Goal: Transaction & Acquisition: Obtain resource

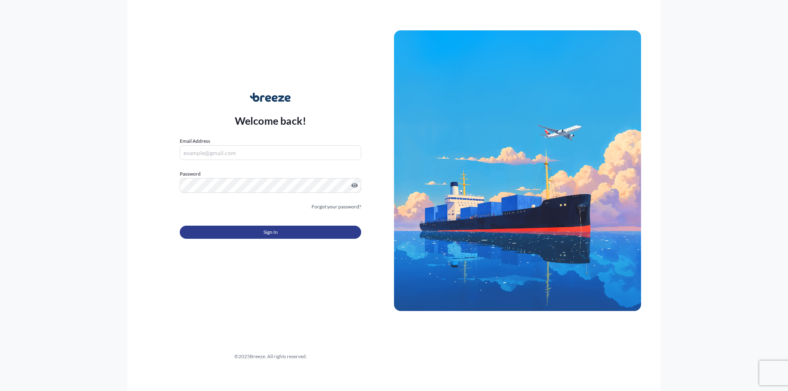
type input "[PERSON_NAME][EMAIL_ADDRESS][PERSON_NAME][DOMAIN_NAME]"
click at [289, 234] on button "Sign In" at bounding box center [270, 232] width 181 height 13
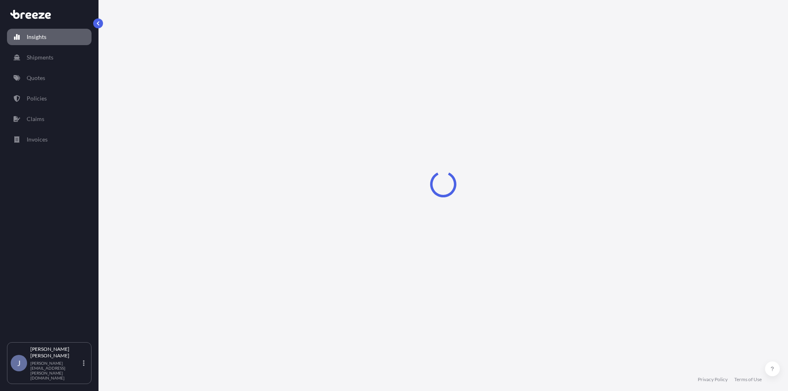
select select "2025"
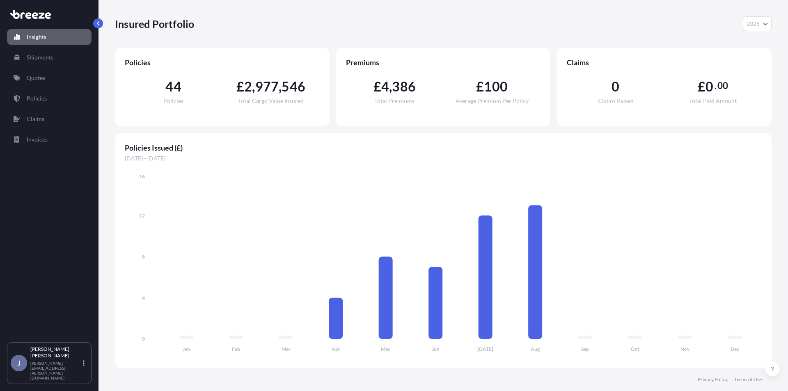
click at [47, 37] on link "Insights" at bounding box center [49, 37] width 85 height 16
click at [41, 80] on p "Quotes" at bounding box center [36, 78] width 18 height 8
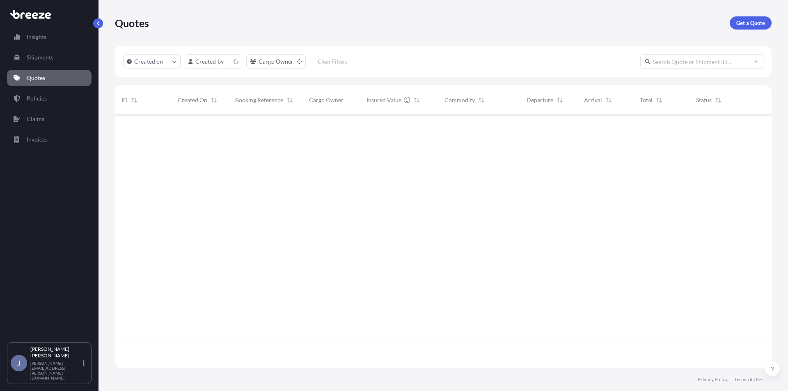
scroll to position [251, 650]
click at [752, 21] on p "Get a Quote" at bounding box center [750, 23] width 29 height 8
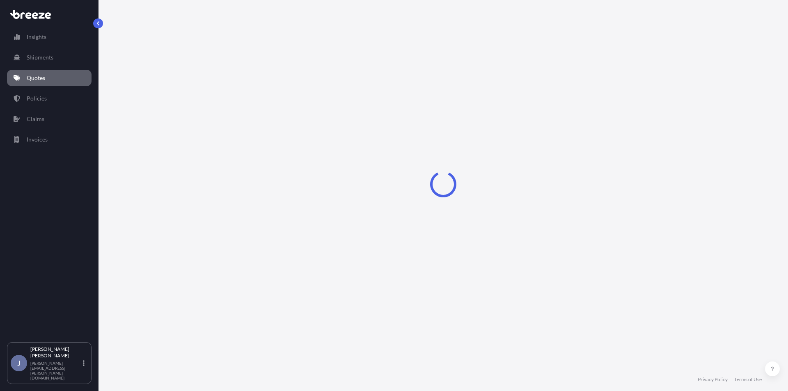
select select "Sea"
select select "1"
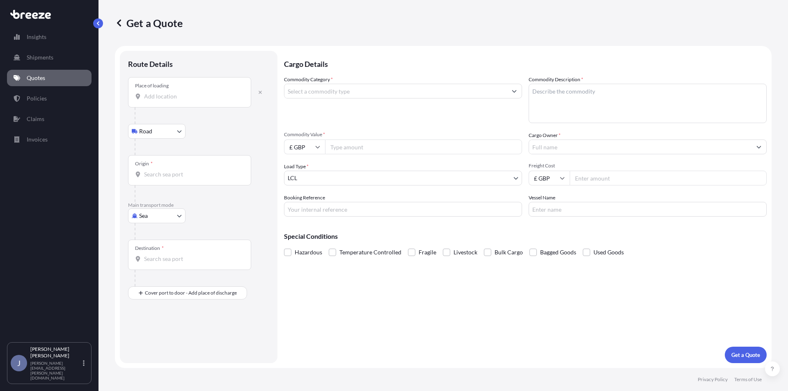
click at [164, 100] on div "Place of loading" at bounding box center [189, 92] width 123 height 30
click at [164, 100] on input "Place of loading" at bounding box center [192, 96] width 97 height 8
type input "[PERSON_NAME] HU15, [GEOGRAPHIC_DATA]"
click at [161, 131] on body "0 options available. 5 options available. Insights Shipments Quotes Policies Cl…" at bounding box center [394, 195] width 788 height 391
click at [172, 168] on div "Origin *" at bounding box center [189, 173] width 123 height 30
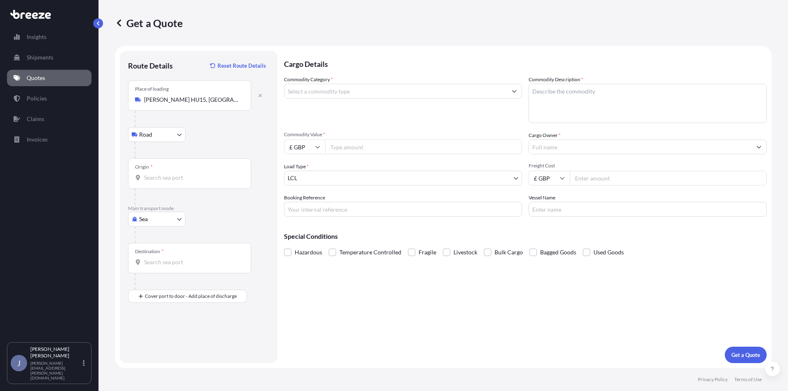
click at [172, 174] on input "Origin *" at bounding box center [192, 178] width 97 height 8
type input ";"
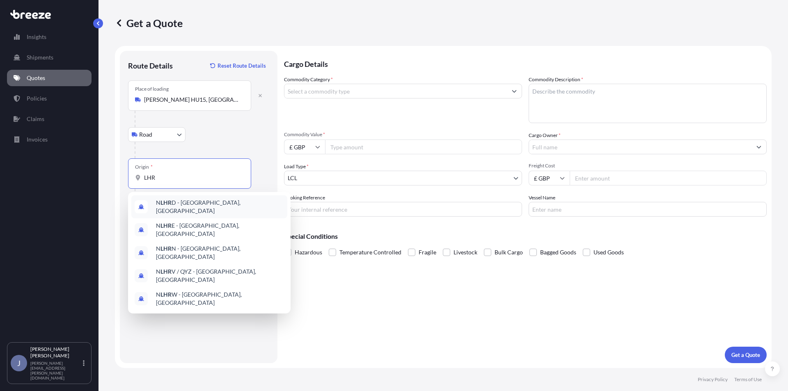
type input "LHR"
click at [235, 132] on div "Road Road Rail" at bounding box center [198, 134] width 141 height 15
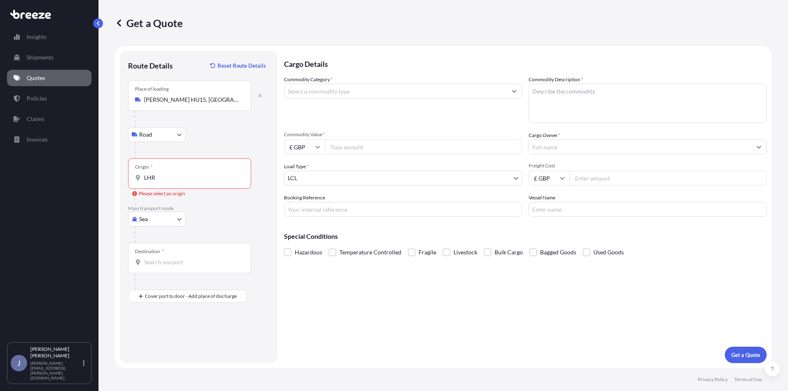
click at [156, 219] on body "0 options available. 5 options available. Insights Shipments Quotes Policies Cl…" at bounding box center [394, 195] width 788 height 391
click at [146, 253] on span "Air" at bounding box center [148, 255] width 8 height 8
select select "Air"
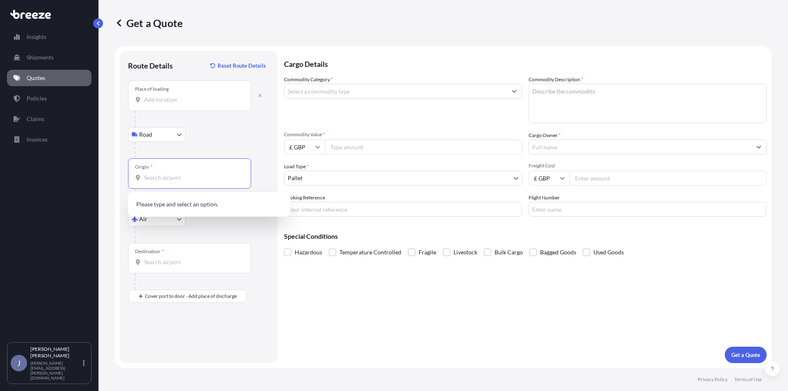
click at [170, 180] on input "Origin *" at bounding box center [192, 178] width 97 height 8
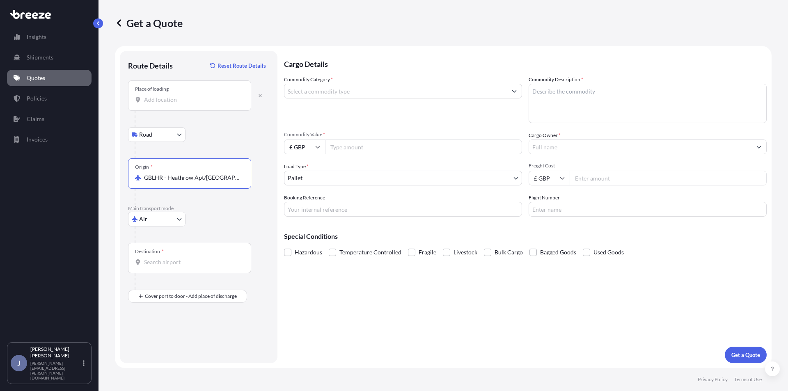
type input "GBLHR - Heathrow Apt/[GEOGRAPHIC_DATA], [GEOGRAPHIC_DATA]"
click at [161, 266] on input "Destination *" at bounding box center [192, 262] width 97 height 8
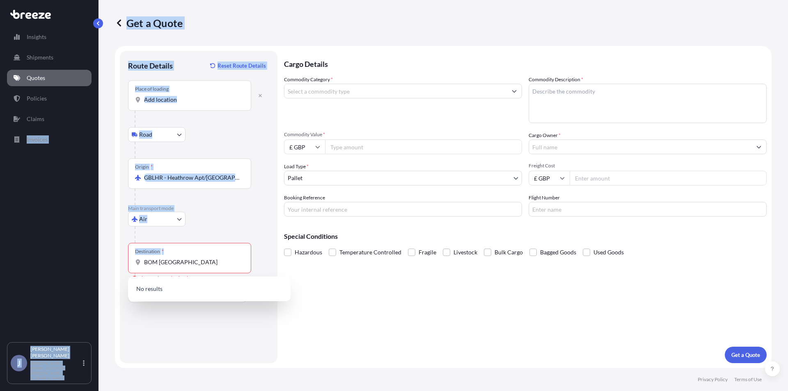
drag, startPoint x: 188, startPoint y: 257, endPoint x: -28, endPoint y: 240, distance: 217.2
click at [0, 240] on html "10 options available. 0 options available. Insights Shipments Quotes Policies C…" at bounding box center [394, 195] width 788 height 391
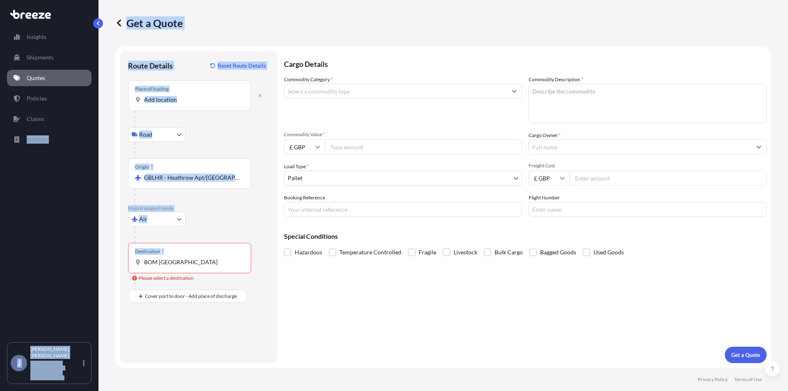
click at [181, 262] on input "BOM [GEOGRAPHIC_DATA]" at bounding box center [192, 262] width 97 height 8
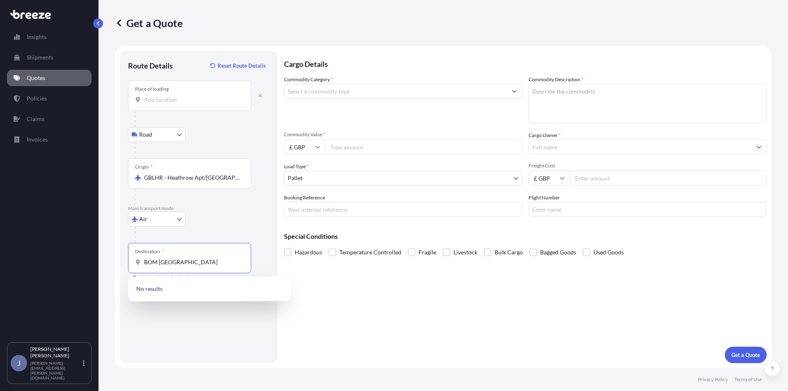
drag, startPoint x: 194, startPoint y: 263, endPoint x: 48, endPoint y: 263, distance: 146.4
click at [48, 263] on div "Insights Shipments Quotes Policies Claims Invoices J [PERSON_NAME] [PERSON_NAME…" at bounding box center [394, 195] width 788 height 391
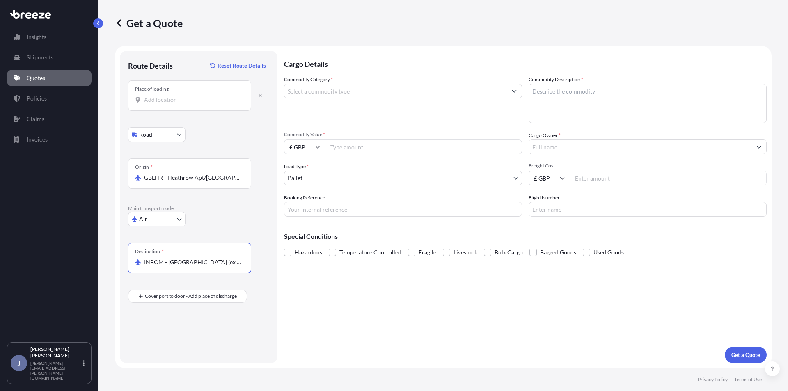
type input "INBOM - [GEOGRAPHIC_DATA] (ex [GEOGRAPHIC_DATA]), [GEOGRAPHIC_DATA]"
click at [363, 91] on input "Commodity Category *" at bounding box center [395, 91] width 222 height 15
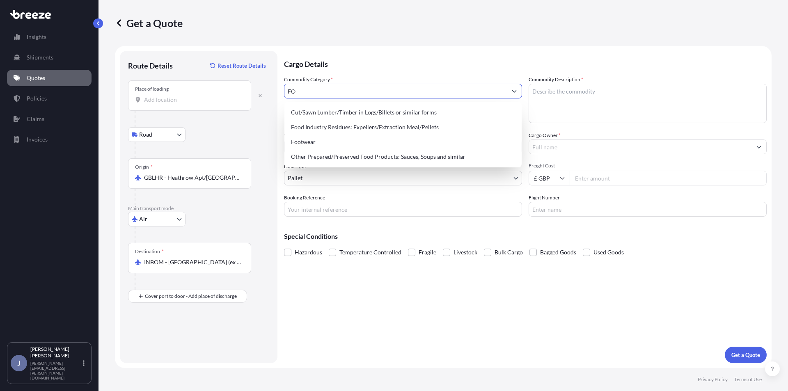
type input "F"
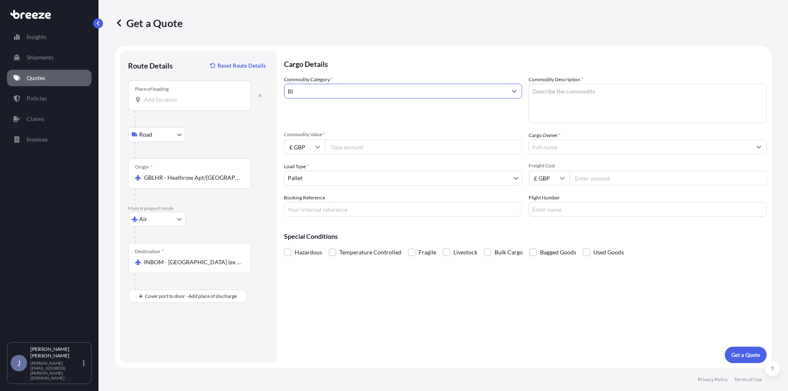
type input "B"
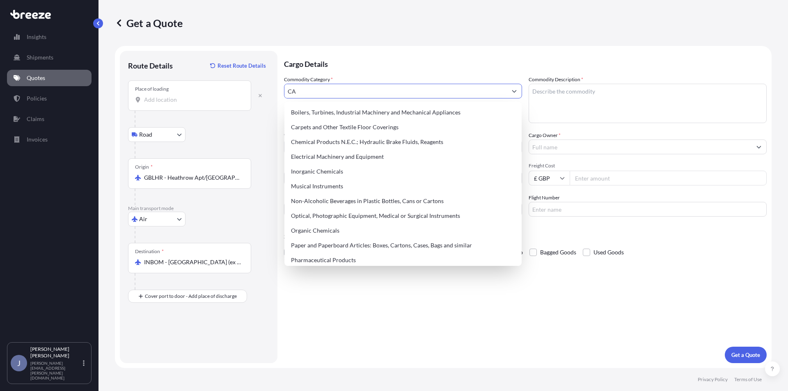
type input "C"
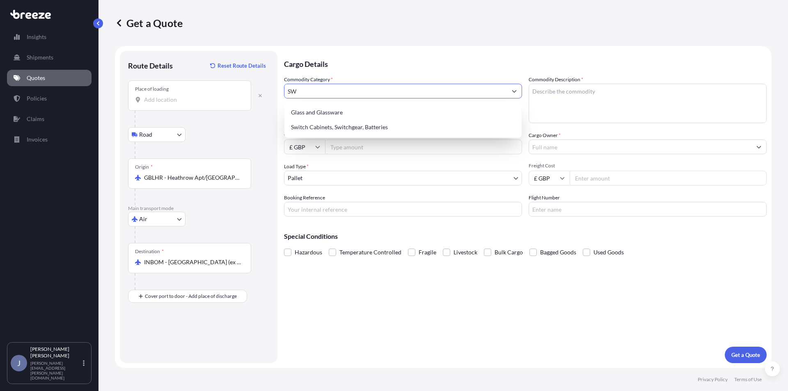
type input "S"
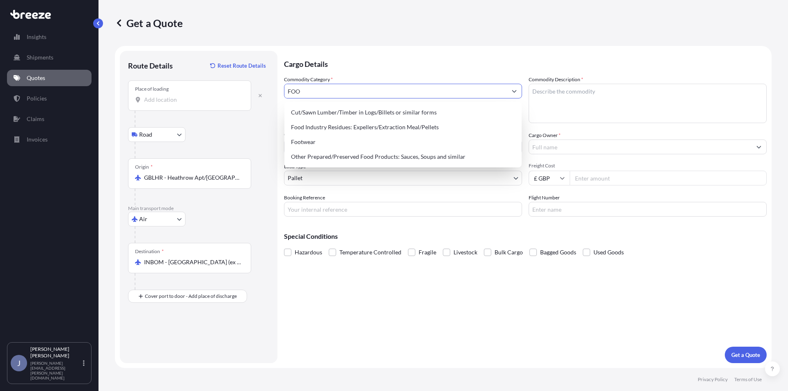
type input "FOOD"
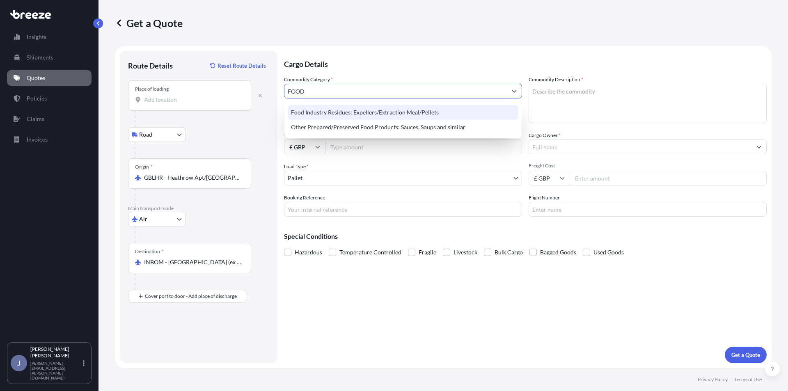
drag, startPoint x: 343, startPoint y: 88, endPoint x: 103, endPoint y: 59, distance: 242.1
click at [103, 59] on div "Get a Quote Route Details Reset Route Details Place of loading Road Road Rail O…" at bounding box center [442, 184] width 689 height 368
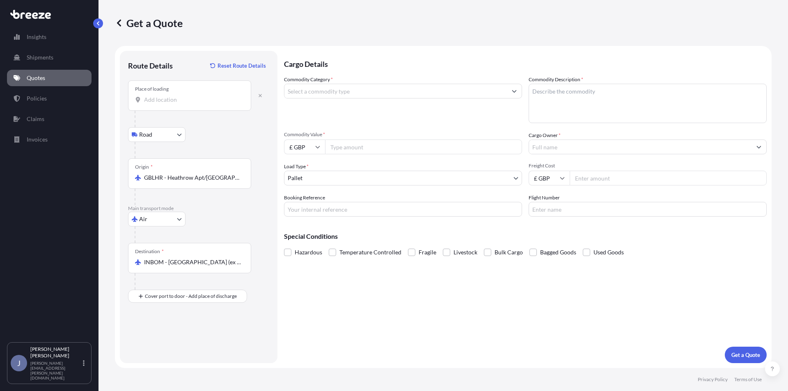
click at [352, 98] on div at bounding box center [403, 91] width 238 height 15
click at [353, 91] on input "Commodity Category *" at bounding box center [395, 91] width 222 height 15
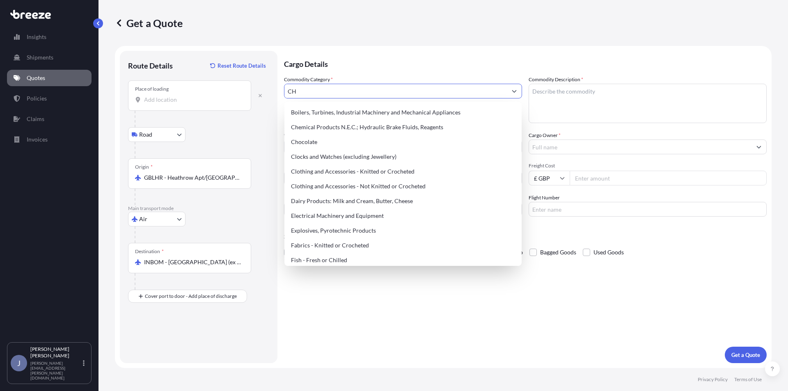
type input "C"
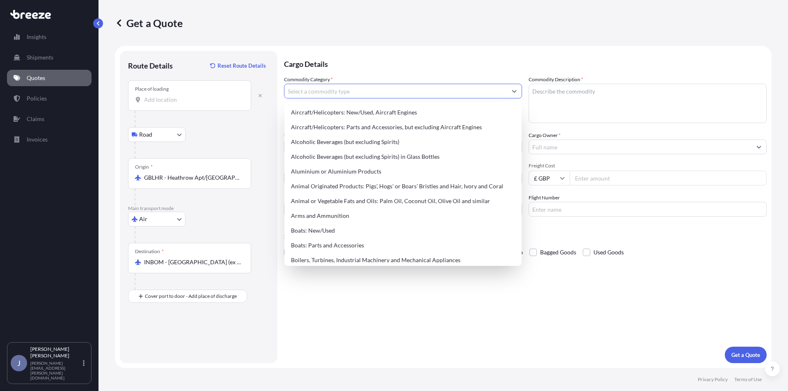
type input "U"
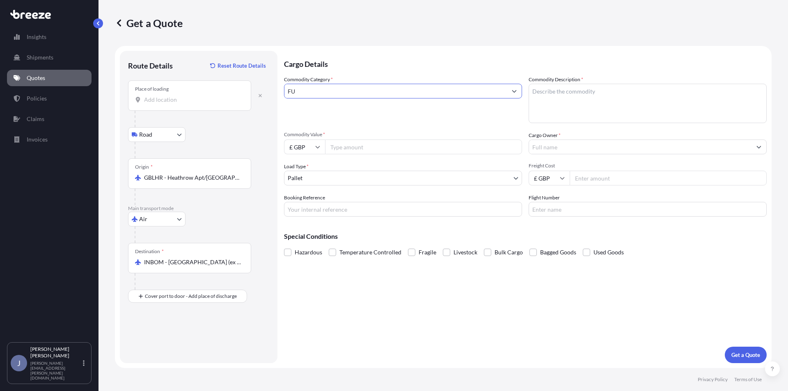
type input "F"
type input "S"
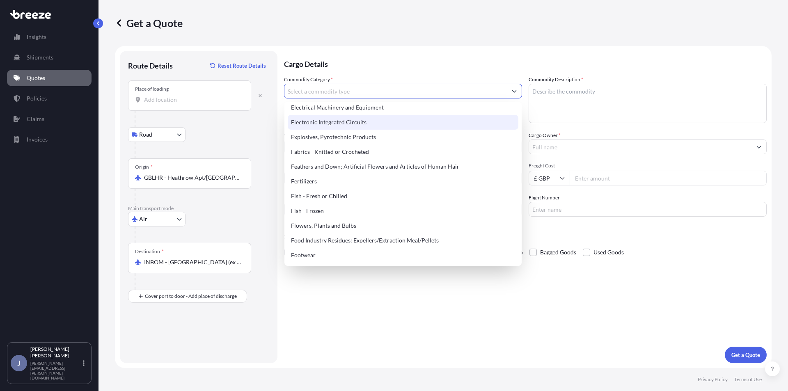
scroll to position [410, 0]
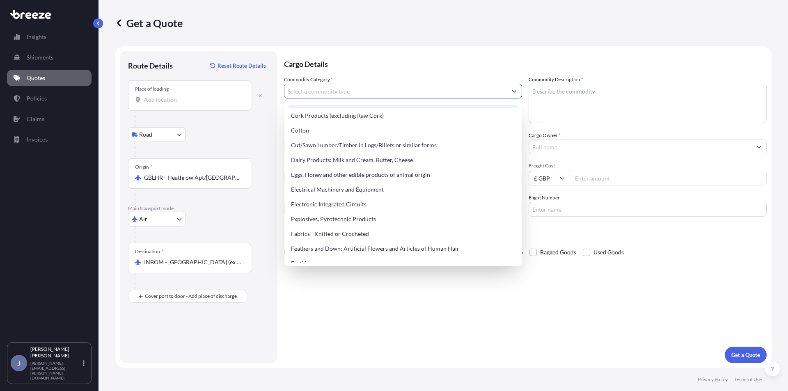
click at [349, 88] on input "Commodity Category *" at bounding box center [395, 91] width 222 height 15
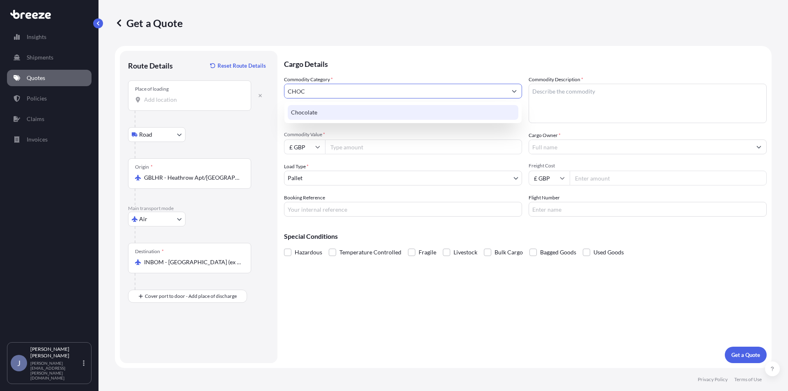
click at [309, 111] on div "Chocolate" at bounding box center [403, 112] width 231 height 15
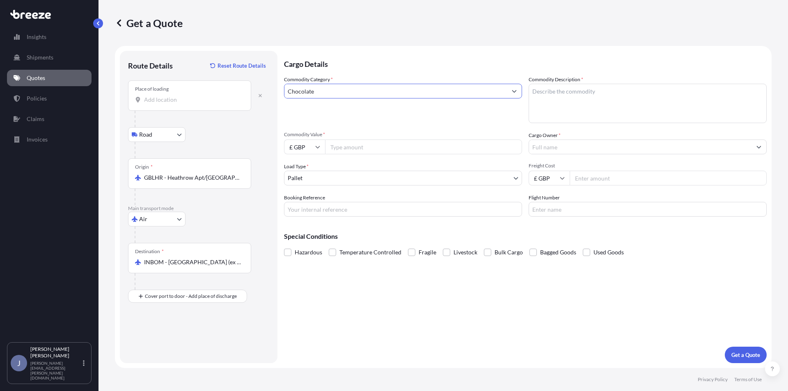
type input "Chocolate"
click at [603, 94] on textarea "Commodity Description *" at bounding box center [647, 103] width 238 height 39
type textarea "D"
type textarea "FUDGE, BISCUITS, BUTTER, CHOCOLATES ETC"
click at [303, 148] on input "£ GBP" at bounding box center [304, 146] width 41 height 15
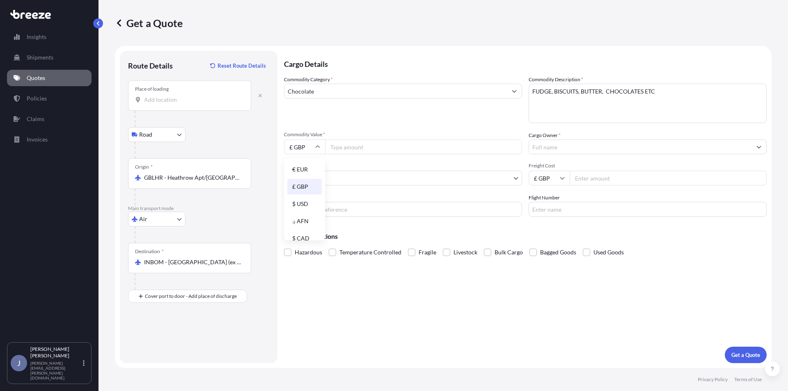
click at [308, 147] on input "£ GBP" at bounding box center [304, 146] width 41 height 15
click at [301, 201] on div "$ USD" at bounding box center [304, 204] width 34 height 16
type input "$ USD"
click at [372, 142] on input "Commodity Value *" at bounding box center [423, 146] width 197 height 15
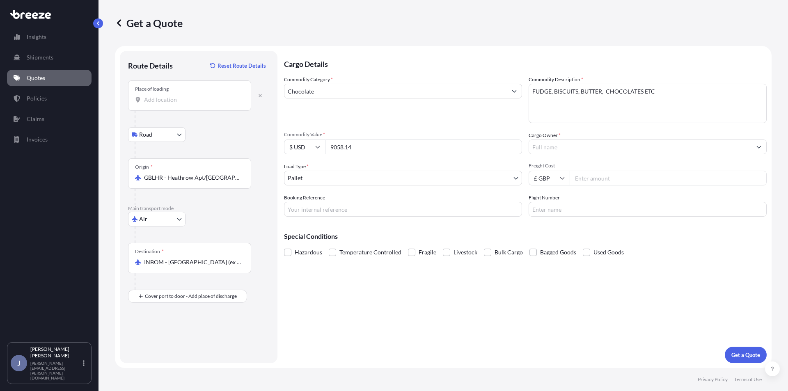
type input "9058.14"
click at [598, 177] on input "Freight Cost" at bounding box center [667, 178] width 197 height 15
type input "564.00"
click at [750, 352] on p "Get a Quote" at bounding box center [745, 355] width 29 height 8
click at [169, 102] on input "Place of loading Please select a place of loading" at bounding box center [192, 100] width 97 height 8
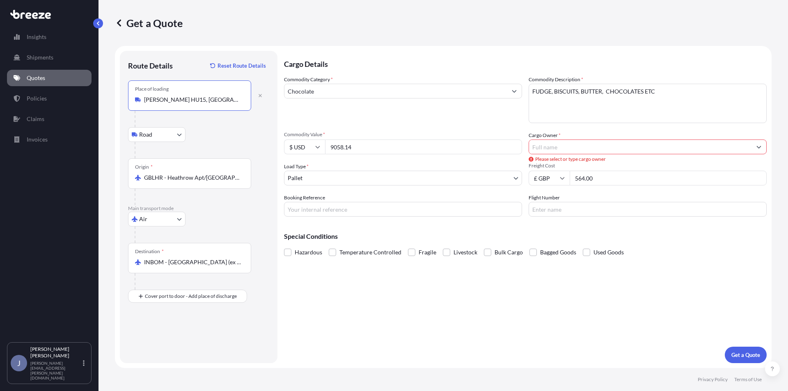
type input "[PERSON_NAME] HU15, [GEOGRAPHIC_DATA]"
click at [613, 155] on div "Commodity Category * Chocolate Commodity Description * FUDGE, BISCUITS, BUTTER,…" at bounding box center [525, 145] width 482 height 141
click at [612, 151] on input "Cargo Owner *" at bounding box center [640, 146] width 222 height 15
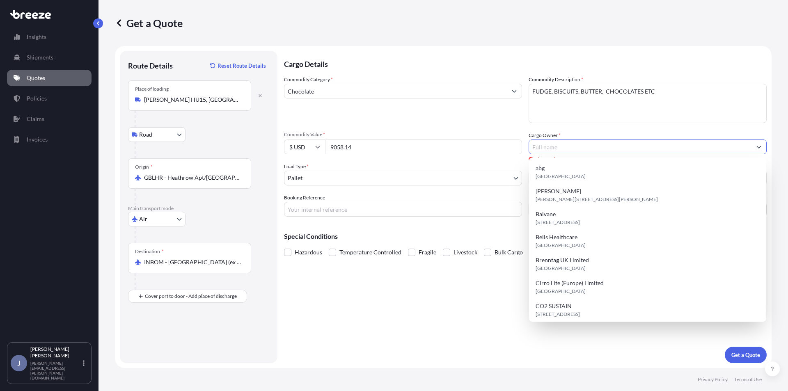
type input "m"
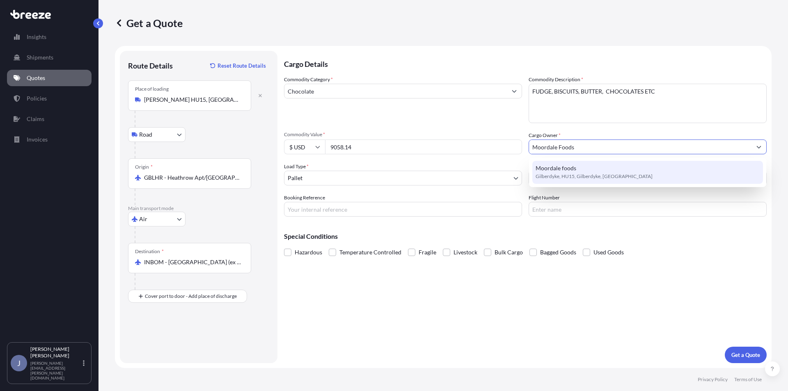
click at [598, 170] on div "Moordale foods Gilberdyke, HU15, Gilberdyke, [GEOGRAPHIC_DATA]" at bounding box center [647, 172] width 231 height 23
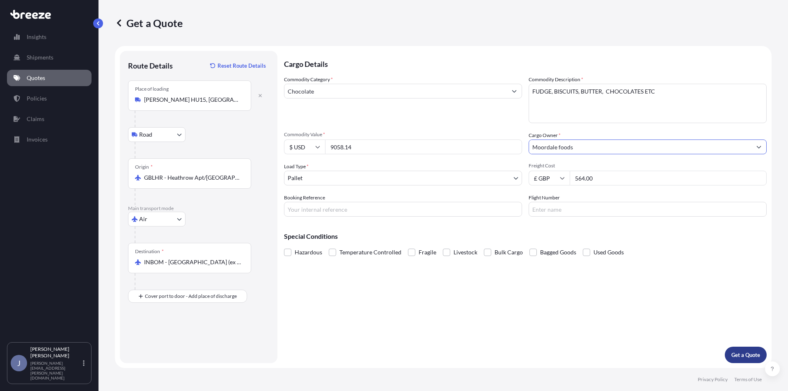
type input "Moordale foods"
click at [745, 348] on button "Get a Quote" at bounding box center [745, 355] width 42 height 16
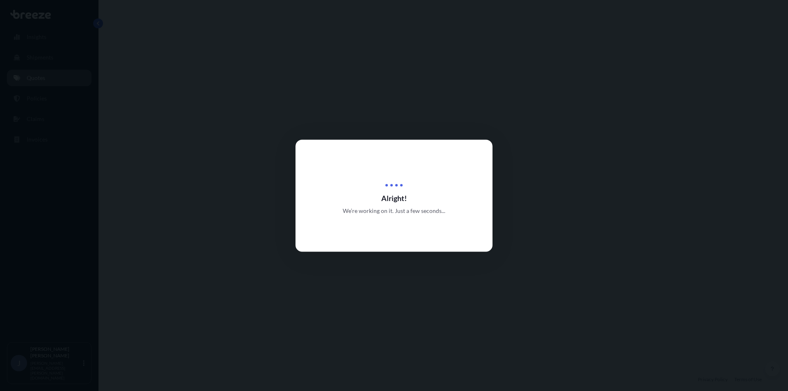
select select "Road"
select select "Air"
select select "1"
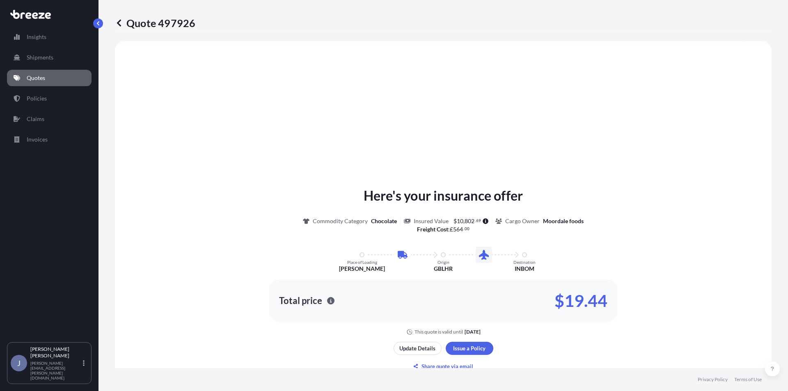
scroll to position [403, 0]
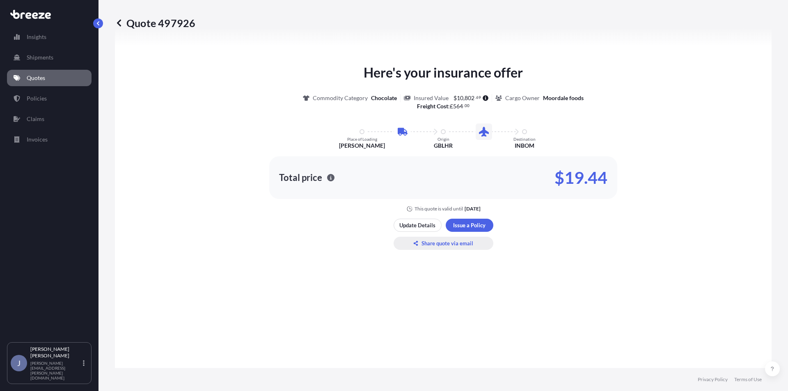
click at [437, 242] on p "Share quote via email" at bounding box center [447, 243] width 52 height 8
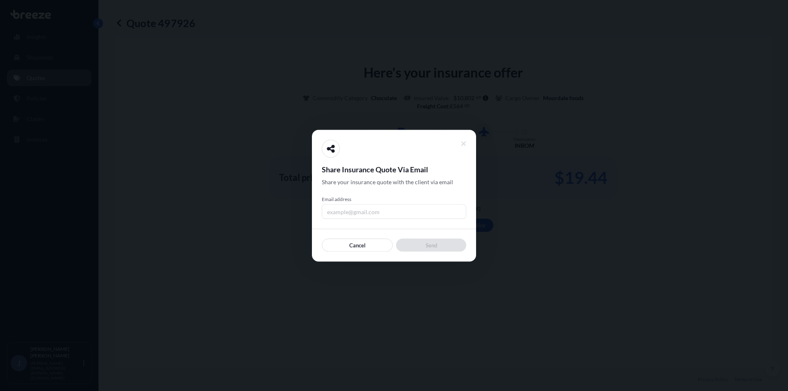
click at [383, 209] on input "Email address" at bounding box center [394, 211] width 144 height 15
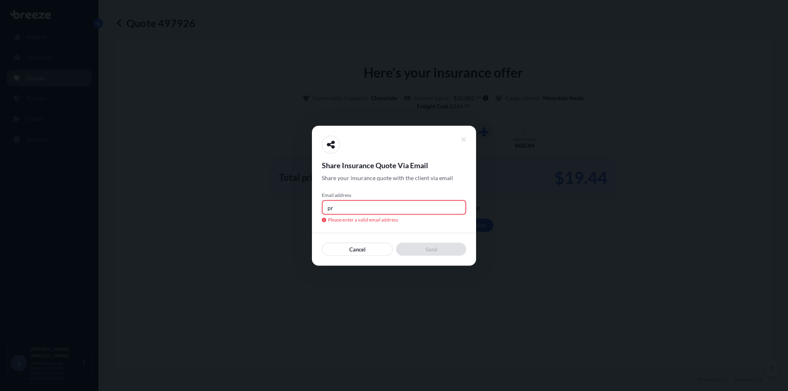
type input "p"
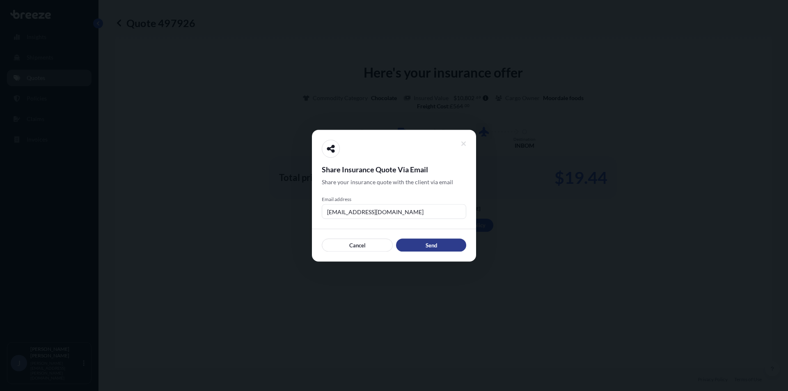
type input "[EMAIL_ADDRESS][DOMAIN_NAME]"
